Goal: Entertainment & Leisure: Consume media (video, audio)

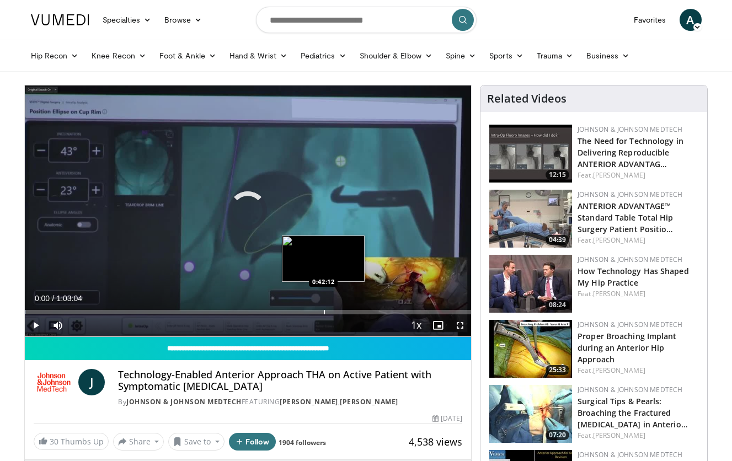
click at [324, 314] on div "Progress Bar" at bounding box center [324, 312] width 1 height 4
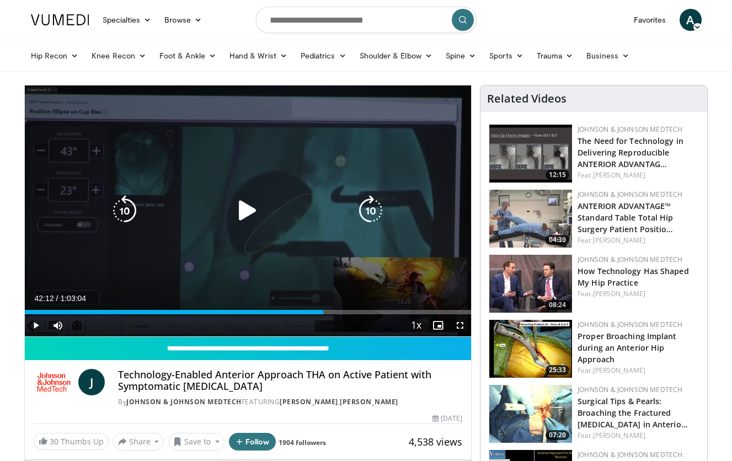
click at [250, 211] on icon "Video Player" at bounding box center [247, 210] width 31 height 31
click at [367, 213] on icon "Video Player" at bounding box center [370, 210] width 31 height 31
click at [131, 207] on icon "Video Player" at bounding box center [124, 210] width 31 height 31
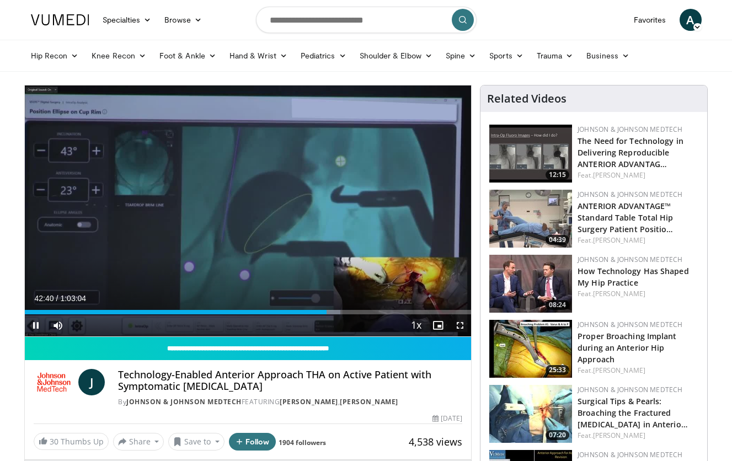
drag, startPoint x: 108, startPoint y: 324, endPoint x: 131, endPoint y: 324, distance: 23.2
click at [131, 324] on div "Current Time 42:40 / Duration 1:03:04 Pause Skip Backward Skip Forward Mute 100…" at bounding box center [248, 325] width 447 height 22
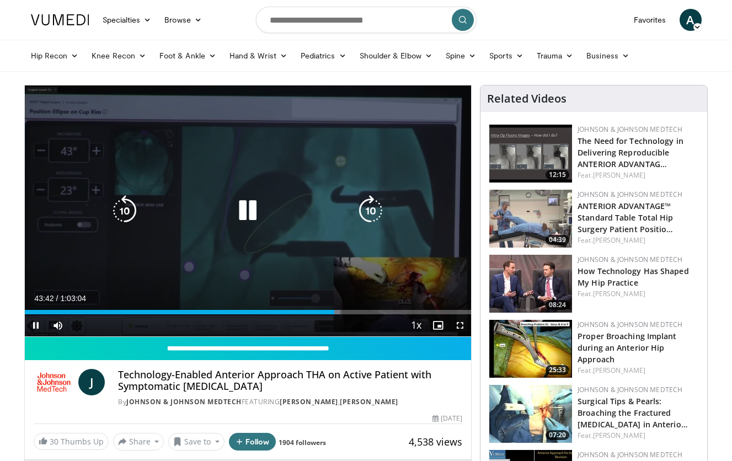
click at [133, 203] on icon "Video Player" at bounding box center [124, 210] width 31 height 31
click at [256, 209] on icon "Video Player" at bounding box center [247, 210] width 31 height 31
